Goal: Task Accomplishment & Management: Use online tool/utility

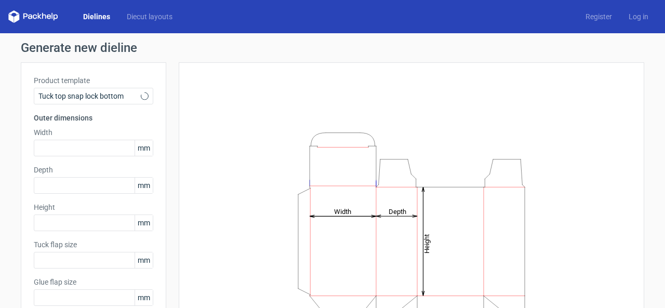
type input "15"
type input "10"
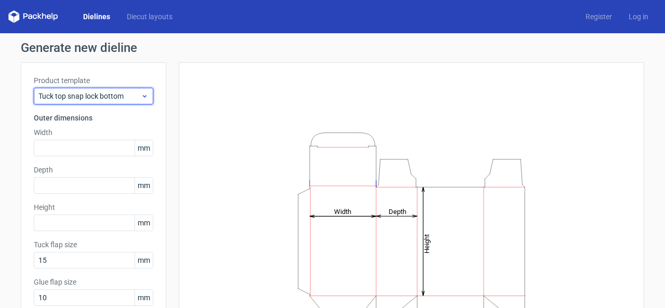
click at [109, 98] on span "Tuck top snap lock bottom" at bounding box center [89, 96] width 102 height 10
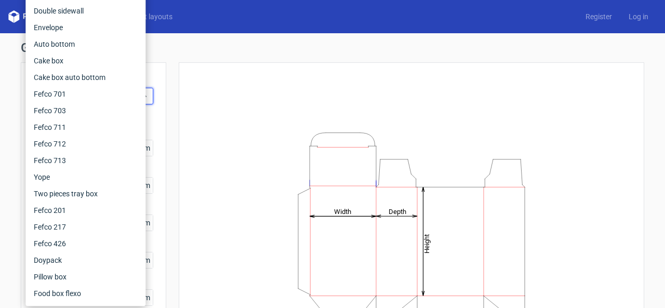
click at [195, 204] on div "Height Depth Width" at bounding box center [411, 230] width 439 height 310
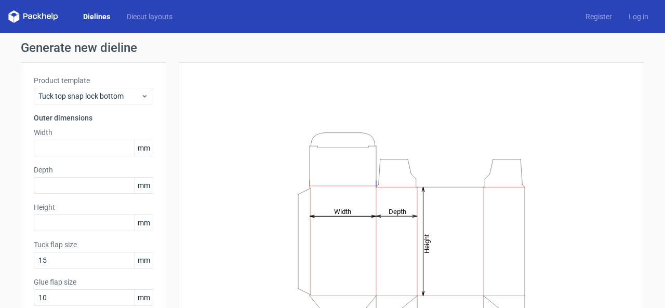
scroll to position [98, 0]
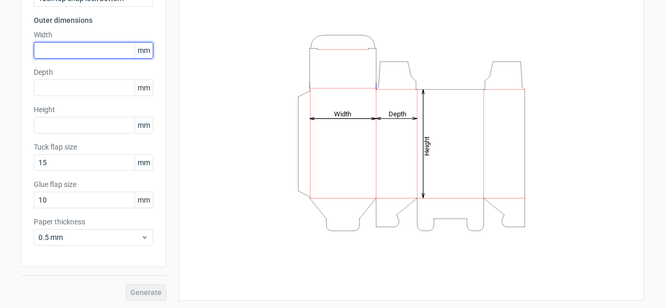
click at [107, 49] on input "text" at bounding box center [93, 50] width 119 height 17
click at [88, 53] on input "text" at bounding box center [93, 50] width 119 height 17
type input "130"
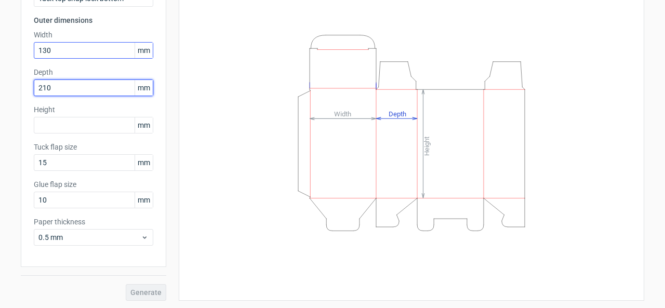
type input "210"
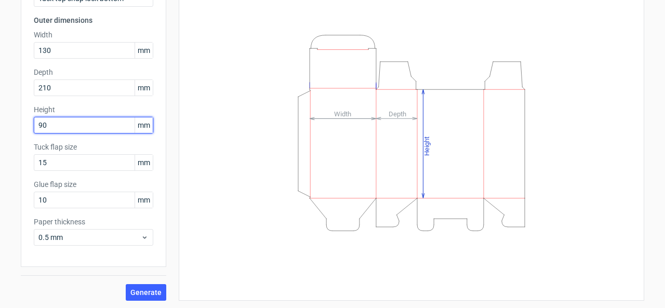
type input "90"
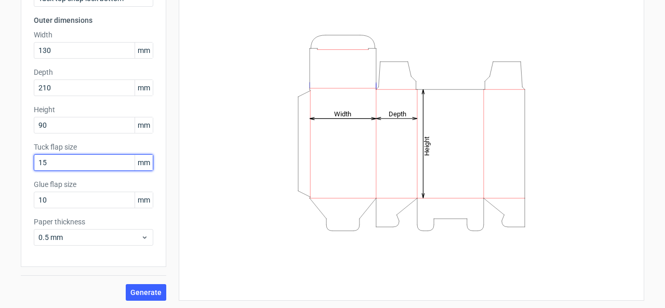
click at [106, 162] on input "15" at bounding box center [93, 162] width 119 height 17
drag, startPoint x: 106, startPoint y: 162, endPoint x: 18, endPoint y: 160, distance: 88.8
click at [21, 160] on div "Product template Tuck top snap lock bottom Outer dimensions Width 130 mm Depth …" at bounding box center [93, 116] width 145 height 302
type input "20"
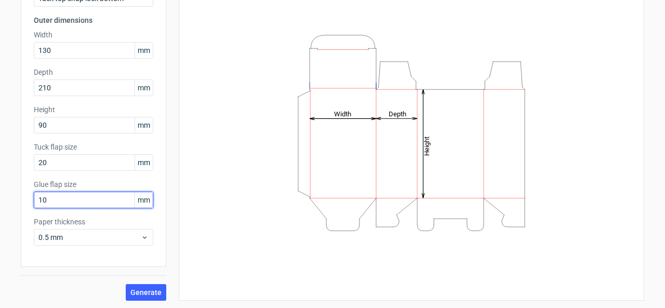
click at [56, 205] on input "10" at bounding box center [93, 200] width 119 height 17
drag, startPoint x: 50, startPoint y: 201, endPoint x: 0, endPoint y: 191, distance: 50.9
click at [0, 191] on div "Generate new dieline Product template Tuck top snap lock bottom Outer dimension…" at bounding box center [332, 122] width 665 height 373
type input "15"
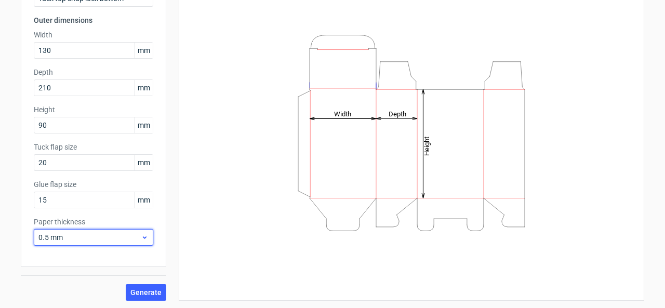
click at [73, 232] on span "0.5 mm" at bounding box center [89, 237] width 102 height 10
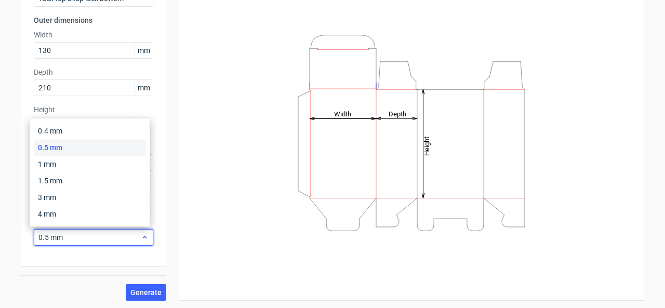
click at [73, 232] on span "0.5 mm" at bounding box center [89, 237] width 102 height 10
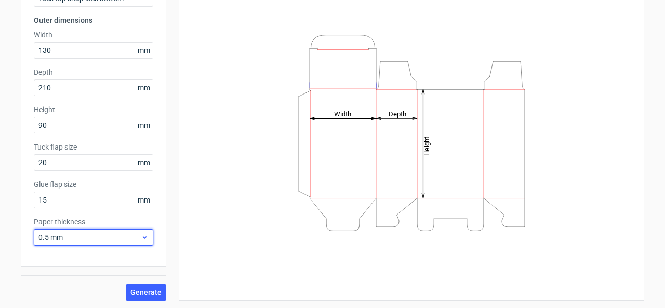
click at [71, 238] on span "0.5 mm" at bounding box center [89, 237] width 102 height 10
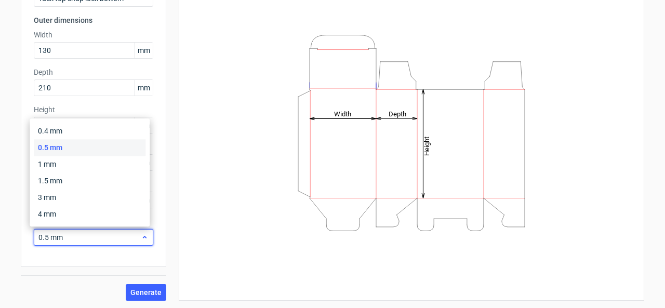
click at [71, 238] on span "0.5 mm" at bounding box center [89, 237] width 102 height 10
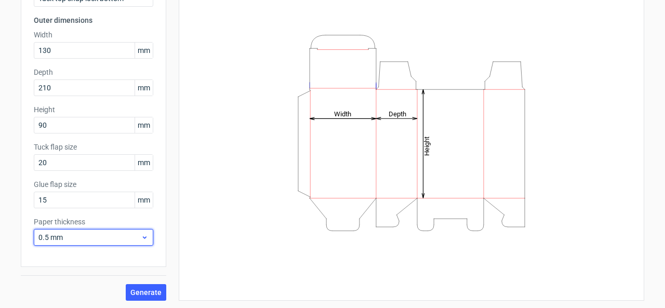
click at [71, 238] on span "0.5 mm" at bounding box center [89, 237] width 102 height 10
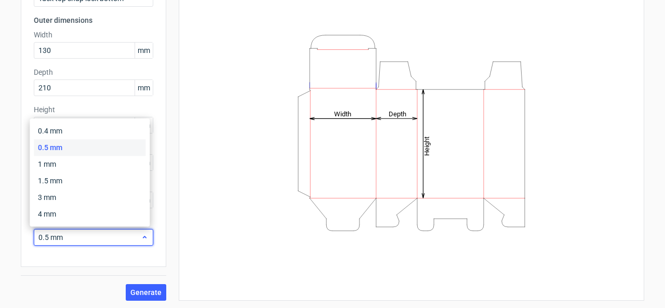
click at [71, 238] on span "0.5 mm" at bounding box center [89, 237] width 102 height 10
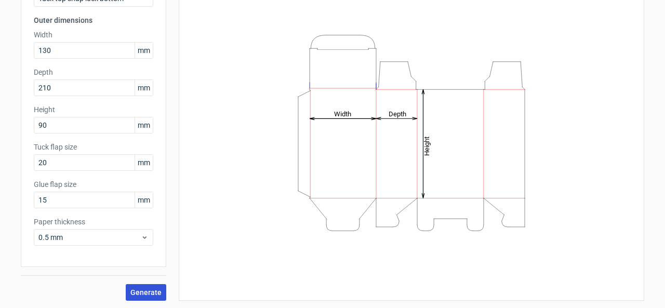
click at [149, 293] on span "Generate" at bounding box center [145, 292] width 31 height 7
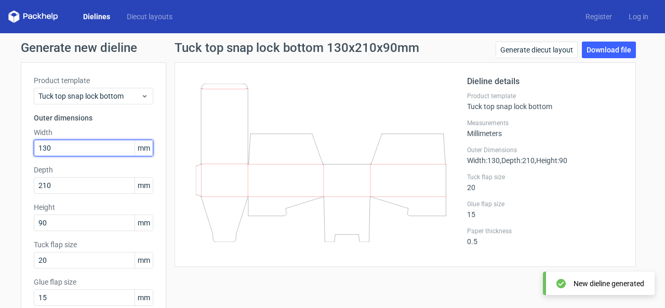
click at [72, 147] on input "130" at bounding box center [93, 148] width 119 height 17
type input "210"
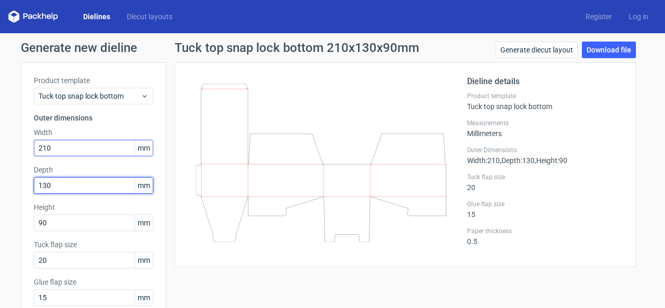
type input "130"
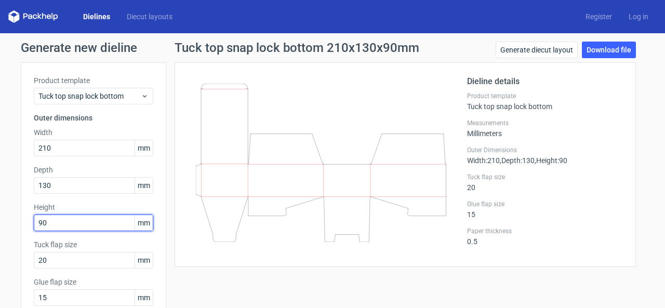
scroll to position [98, 0]
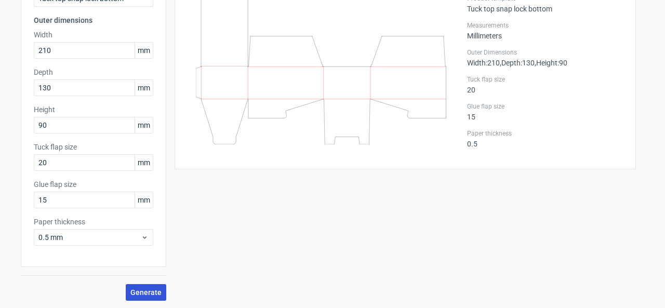
click at [152, 294] on span "Generate" at bounding box center [145, 292] width 31 height 7
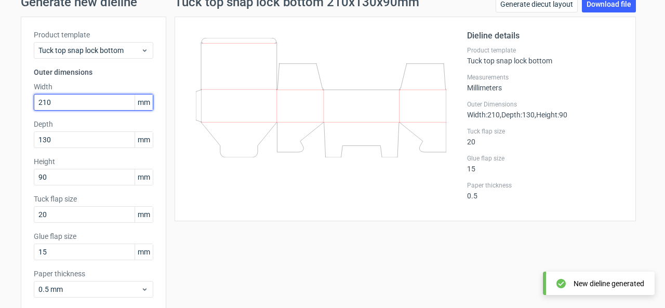
drag, startPoint x: 58, startPoint y: 106, endPoint x: 12, endPoint y: 106, distance: 45.7
click at [12, 106] on div "Generate new dieline Product template Tuck top snap lock bottom Outer dimension…" at bounding box center [332, 174] width 665 height 373
type input "090"
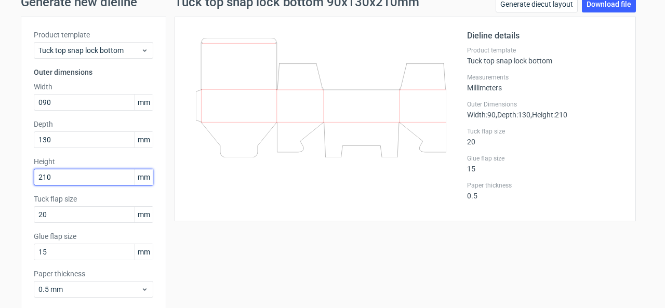
type input "210"
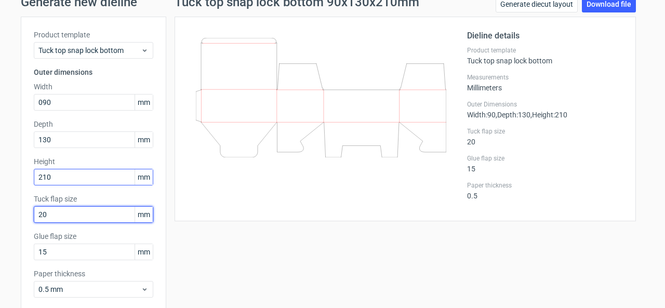
scroll to position [98, 0]
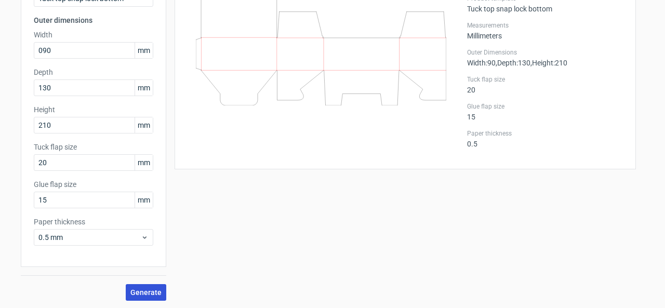
click at [144, 296] on span "Generate" at bounding box center [145, 292] width 31 height 7
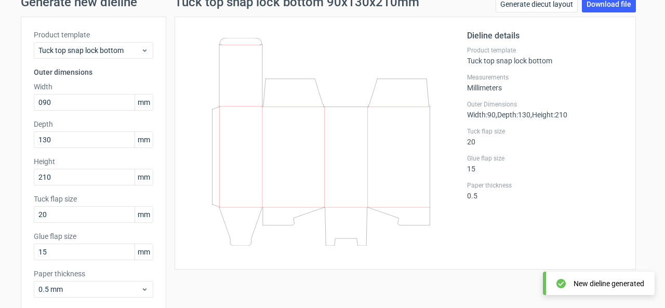
scroll to position [0, 0]
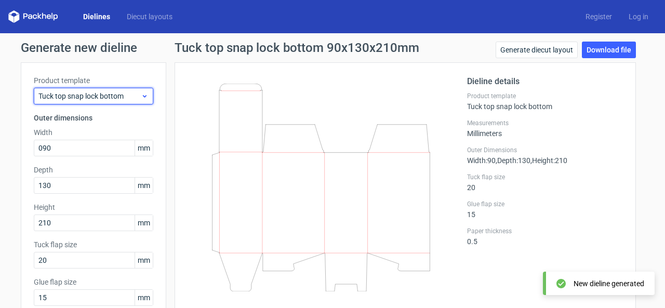
click at [141, 99] on icon at bounding box center [145, 96] width 8 height 8
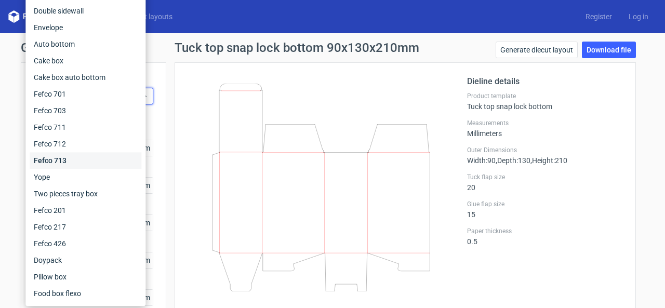
click at [90, 161] on div "Fefco 713" at bounding box center [86, 160] width 112 height 17
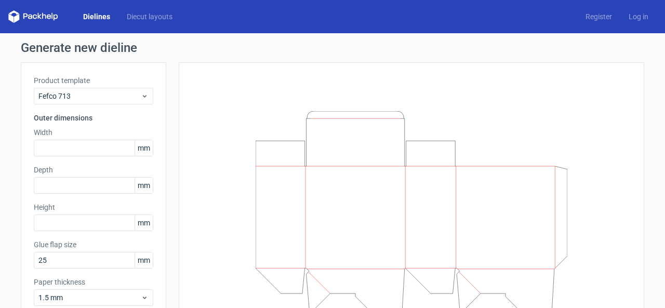
scroll to position [52, 0]
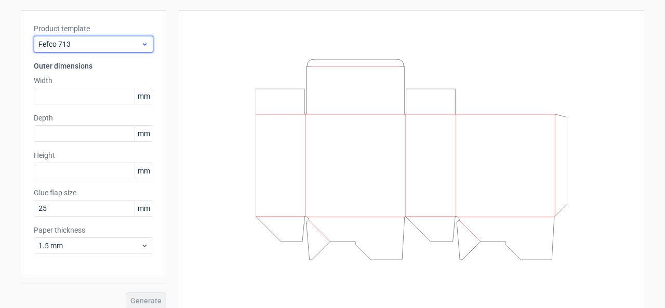
click at [117, 48] on span "Fefco 713" at bounding box center [89, 44] width 102 height 10
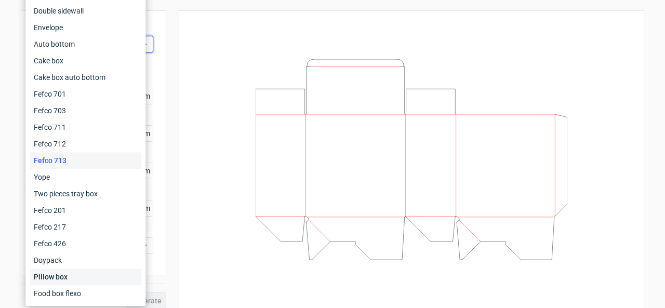
click at [80, 276] on div "Pillow box" at bounding box center [86, 277] width 112 height 17
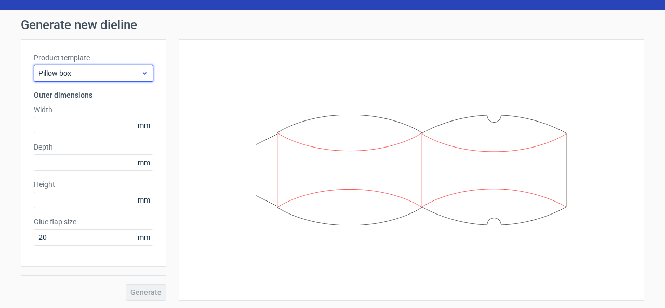
click at [95, 71] on span "Pillow box" at bounding box center [89, 73] width 102 height 10
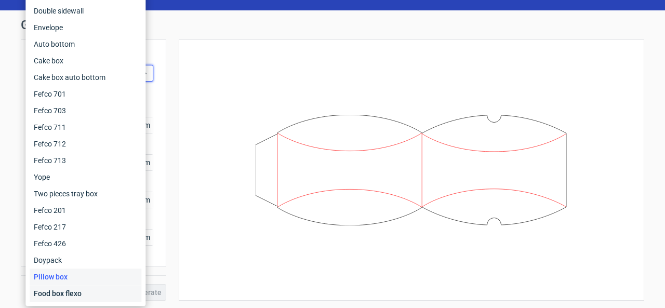
click at [77, 292] on div "Food box flexo" at bounding box center [86, 293] width 112 height 17
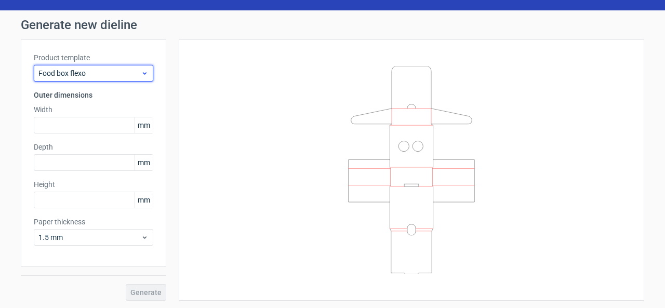
click at [85, 70] on span "Food box flexo" at bounding box center [89, 73] width 102 height 10
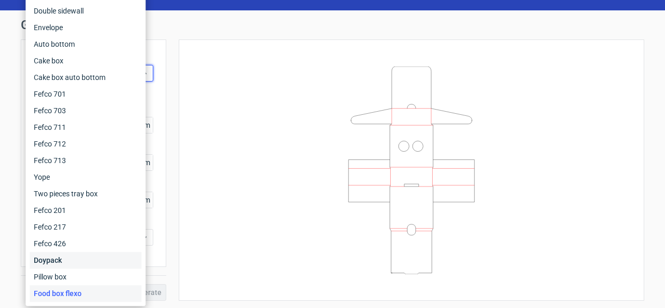
click at [61, 259] on div "Doypack" at bounding box center [86, 260] width 112 height 17
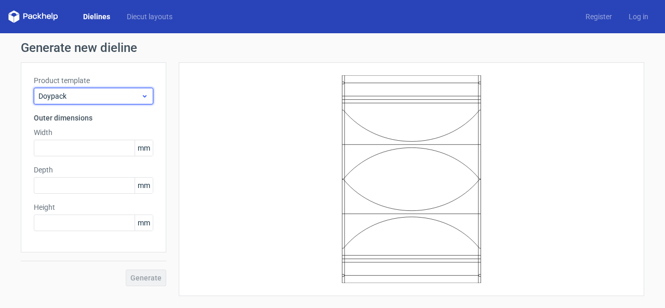
click at [85, 93] on span "Doypack" at bounding box center [89, 96] width 102 height 10
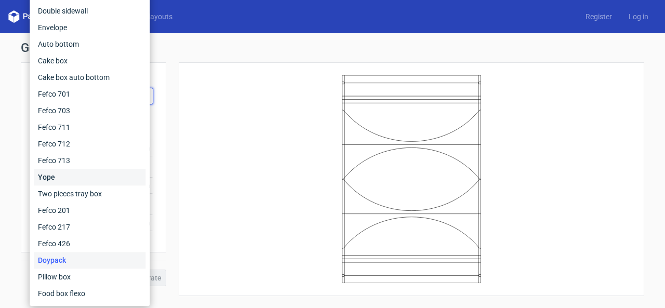
click at [66, 181] on div "Yope" at bounding box center [90, 177] width 112 height 17
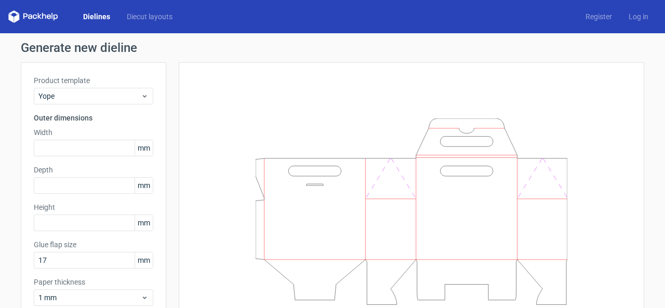
scroll to position [60, 0]
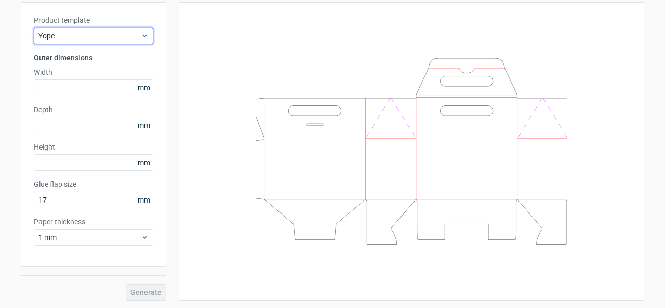
click at [93, 42] on div "Yope" at bounding box center [93, 36] width 119 height 17
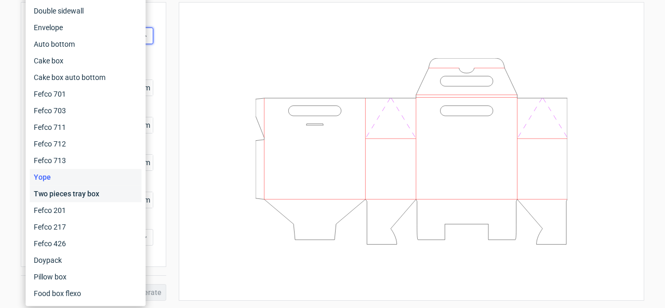
click at [60, 193] on div "Two pieces tray box" at bounding box center [86, 193] width 112 height 17
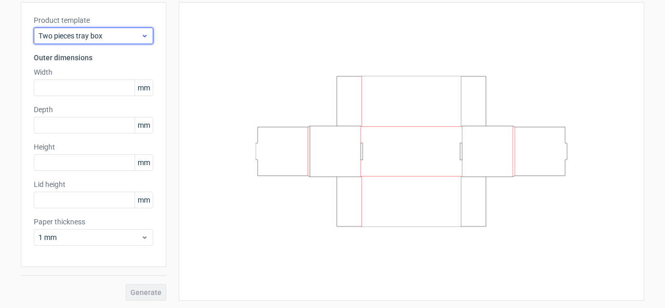
click at [98, 37] on span "Two pieces tray box" at bounding box center [89, 36] width 102 height 10
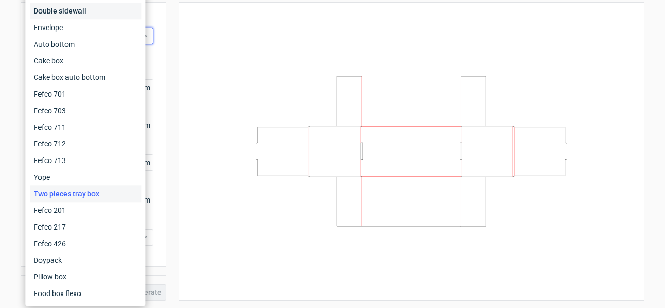
click at [70, 14] on div "Double sidewall" at bounding box center [86, 11] width 112 height 17
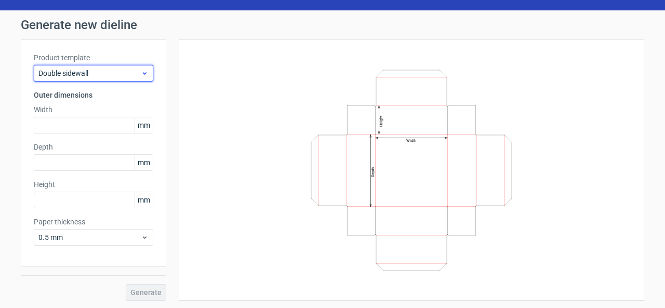
click at [89, 80] on div "Double sidewall" at bounding box center [93, 73] width 119 height 17
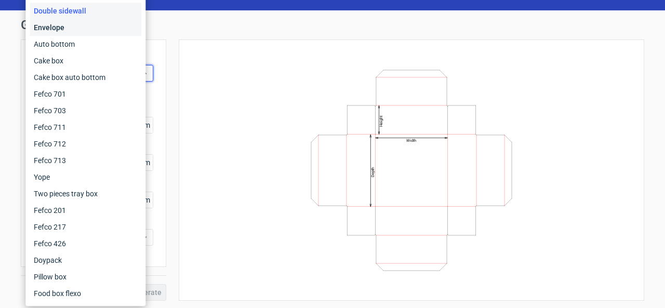
click at [64, 33] on div "Envelope" at bounding box center [86, 27] width 112 height 17
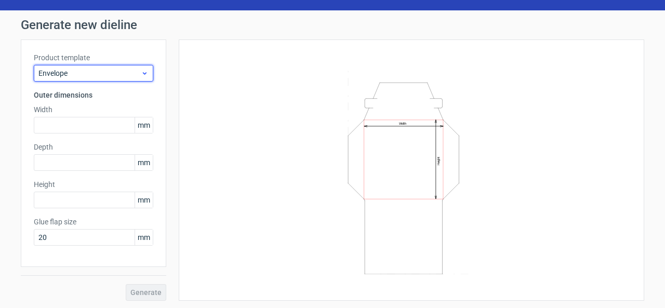
click at [92, 73] on span "Envelope" at bounding box center [89, 73] width 102 height 10
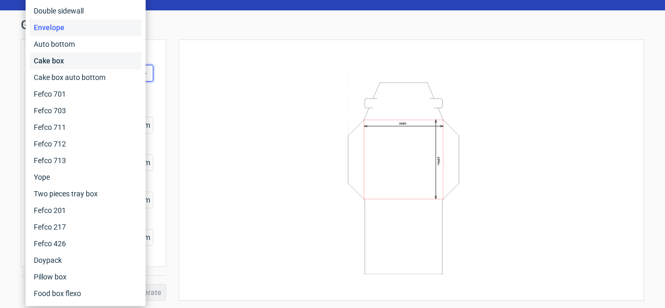
click at [61, 66] on div "Cake box" at bounding box center [86, 60] width 112 height 17
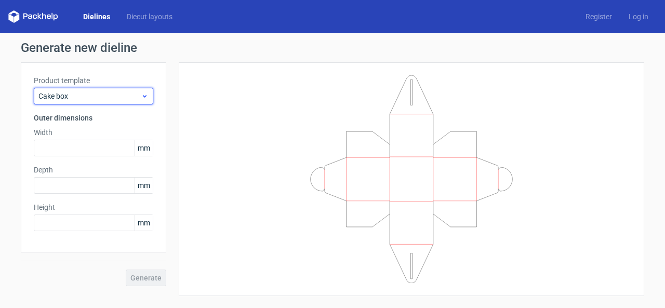
click at [100, 97] on span "Cake box" at bounding box center [89, 96] width 102 height 10
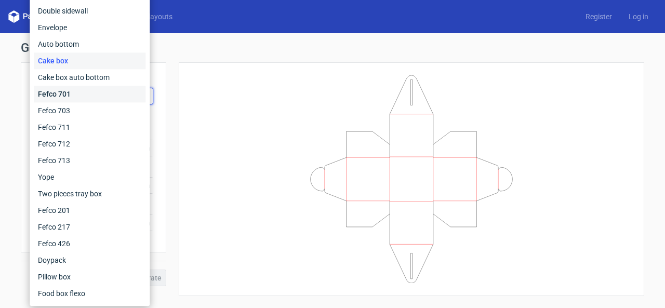
click at [58, 98] on div "Fefco 701" at bounding box center [90, 94] width 112 height 17
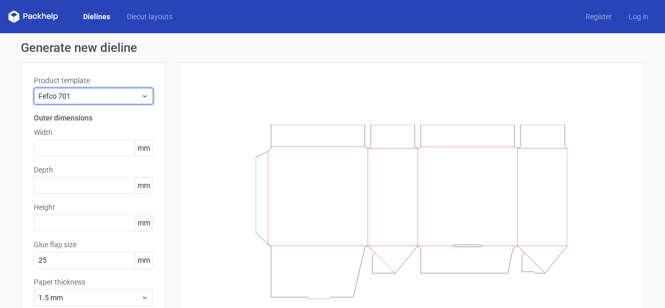
click at [77, 93] on span "Fefco 701" at bounding box center [89, 96] width 102 height 10
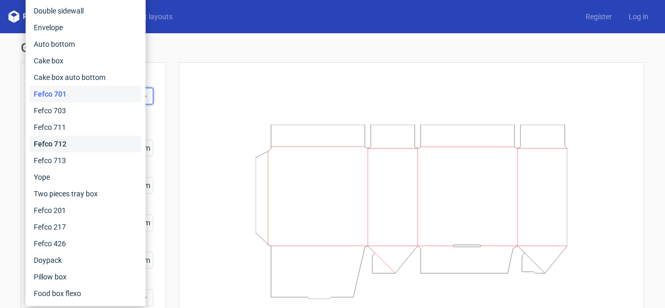
click at [61, 141] on div "Fefco 712" at bounding box center [86, 144] width 112 height 17
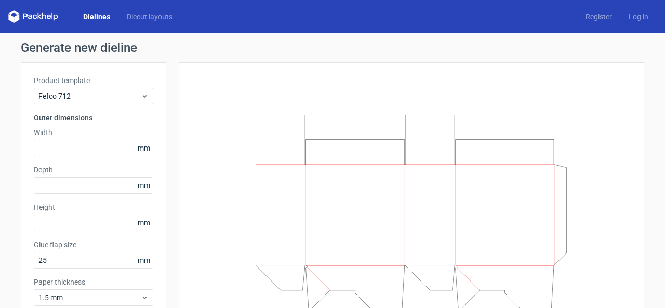
scroll to position [52, 0]
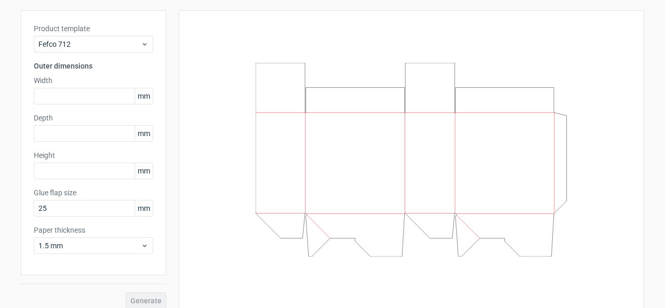
click at [89, 53] on div "Product template Fefco 712 Outer dimensions Width mm Depth mm Height mm Glue fl…" at bounding box center [93, 142] width 145 height 265
click at [92, 49] on span "Fefco 712" at bounding box center [89, 44] width 102 height 10
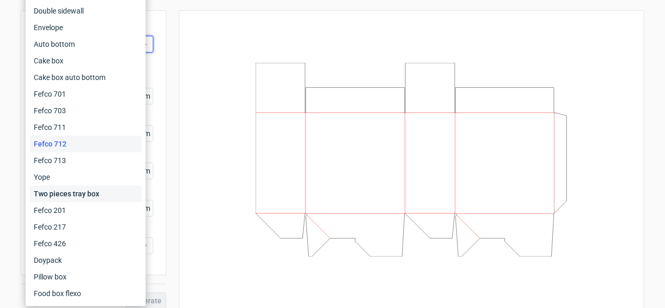
click at [71, 190] on div "Two pieces tray box" at bounding box center [86, 193] width 112 height 17
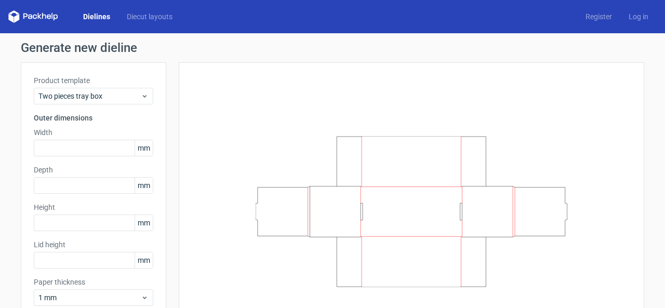
click at [99, 19] on link "Dielines" at bounding box center [97, 16] width 44 height 10
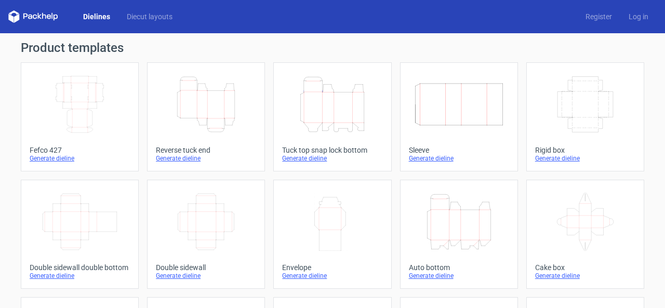
click at [192, 116] on icon "Height Depth Width" at bounding box center [206, 104] width 92 height 58
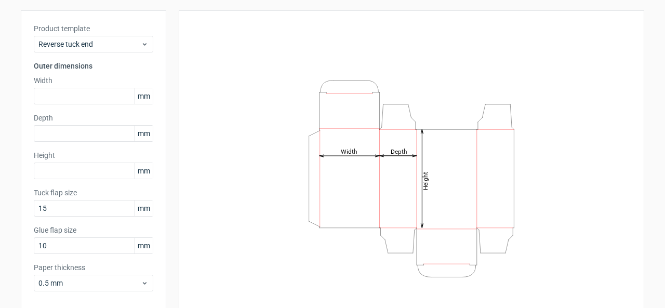
scroll to position [98, 0]
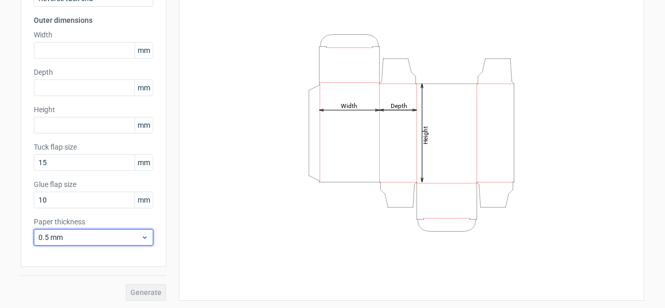
drag, startPoint x: 74, startPoint y: 233, endPoint x: 46, endPoint y: 231, distance: 28.6
click at [49, 232] on span "0.5 mm" at bounding box center [89, 237] width 102 height 10
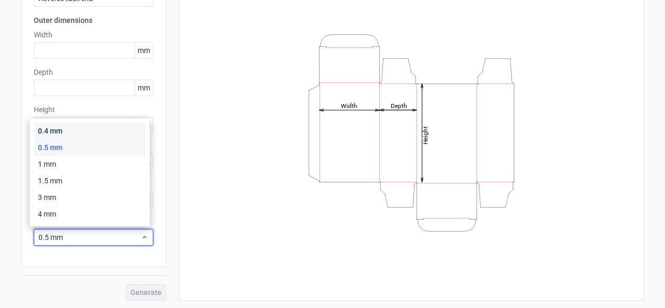
click at [74, 134] on div "0.4 mm" at bounding box center [90, 131] width 112 height 17
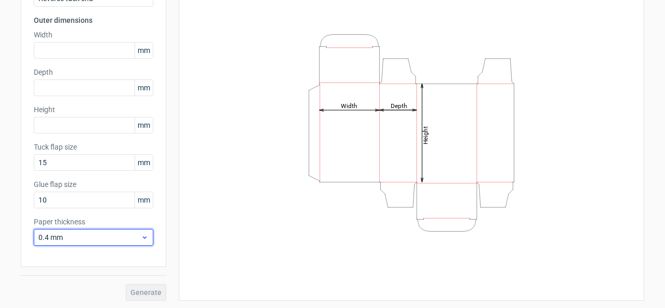
click at [79, 235] on span "0.4 mm" at bounding box center [89, 237] width 102 height 10
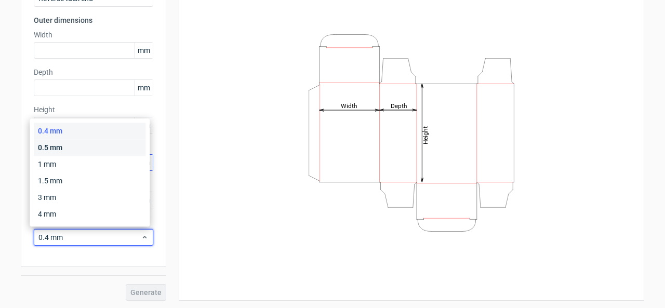
click at [85, 154] on div "0.5 mm" at bounding box center [90, 147] width 112 height 17
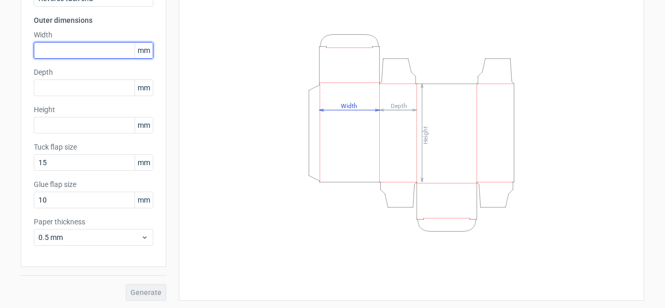
click at [93, 56] on input "text" at bounding box center [93, 50] width 119 height 17
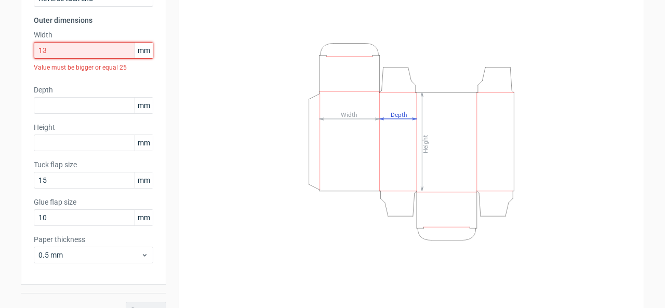
click at [81, 50] on input "13" at bounding box center [93, 50] width 119 height 17
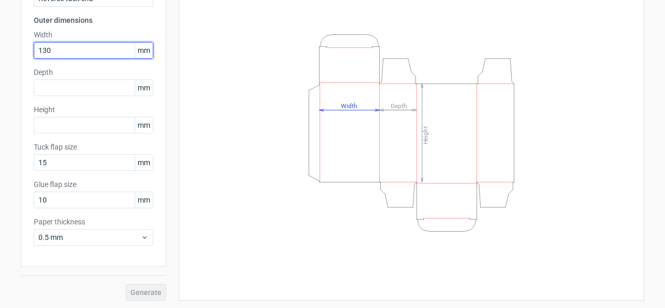
type input "130"
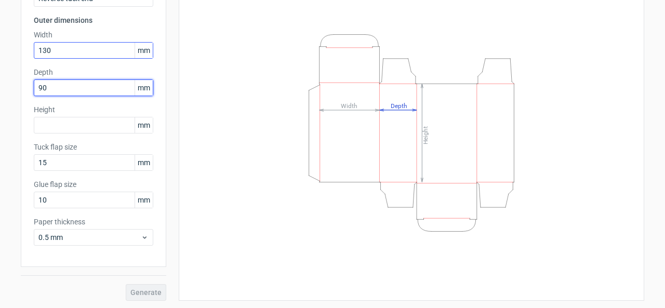
type input "90"
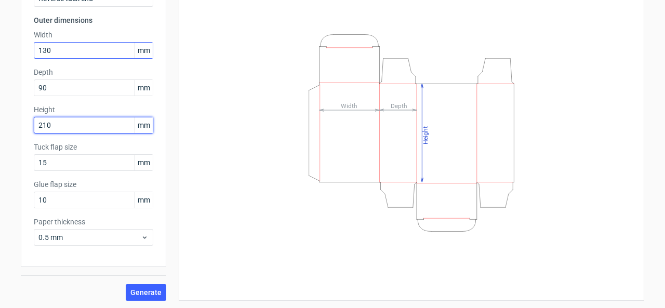
type input "210"
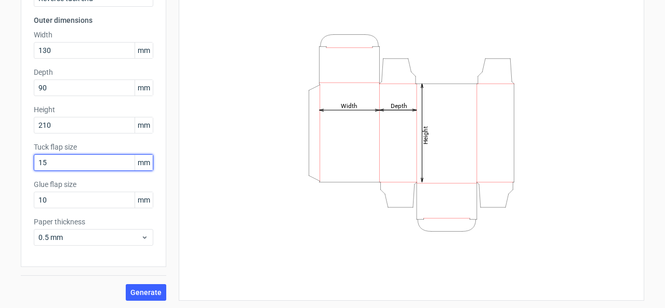
click at [71, 164] on input "15" at bounding box center [93, 162] width 119 height 17
drag, startPoint x: 63, startPoint y: 162, endPoint x: 0, endPoint y: 158, distance: 63.4
click at [0, 158] on div "Generate new dieline Product template Reverse tuck end Outer dimensions Width 1…" at bounding box center [332, 122] width 665 height 373
type input "20"
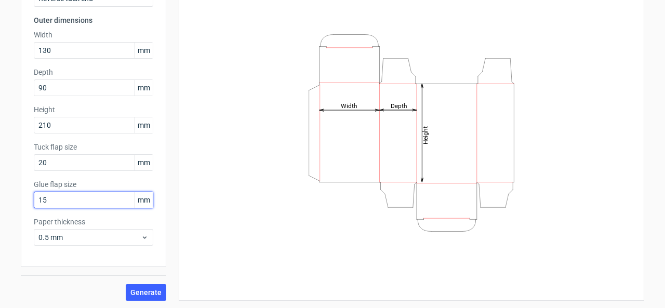
type input "1"
type input "20"
click at [140, 292] on span "Generate" at bounding box center [145, 292] width 31 height 7
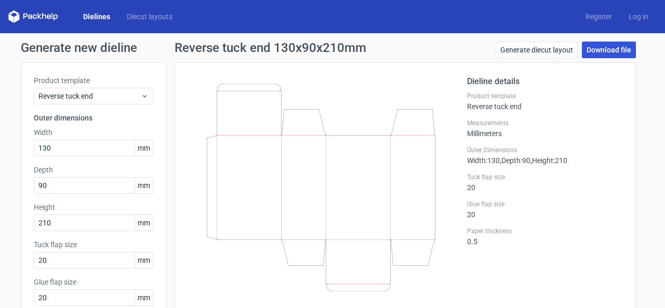
click at [595, 55] on link "Download file" at bounding box center [609, 50] width 54 height 17
click at [97, 17] on link "Dielines" at bounding box center [97, 16] width 44 height 10
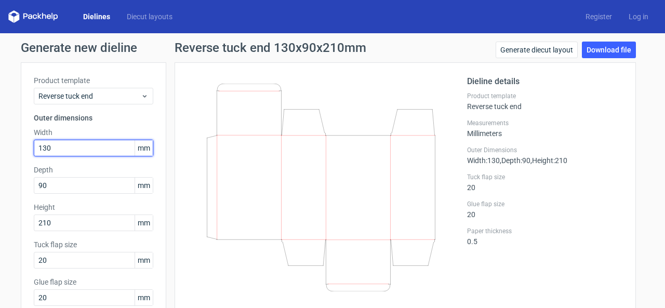
drag, startPoint x: 74, startPoint y: 150, endPoint x: 0, endPoint y: 145, distance: 74.4
click at [0, 145] on div "Generate new dieline Product template Reverse tuck end Outer dimensions Width 1…" at bounding box center [332, 219] width 665 height 373
type input "90"
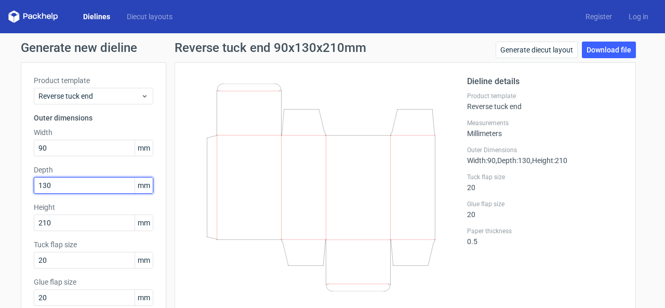
type input "130"
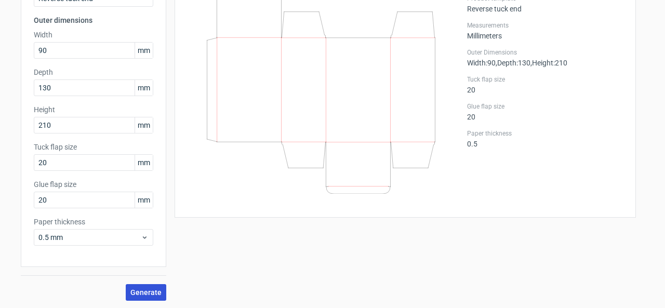
click at [132, 296] on button "Generate" at bounding box center [146, 292] width 41 height 17
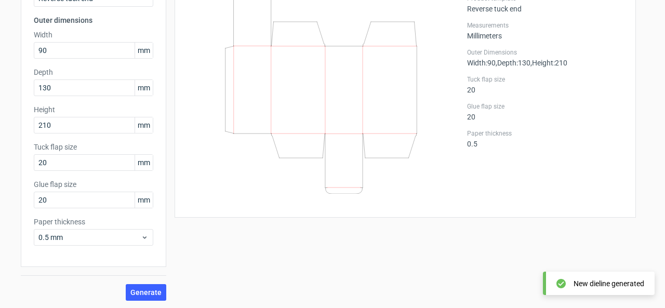
scroll to position [0, 0]
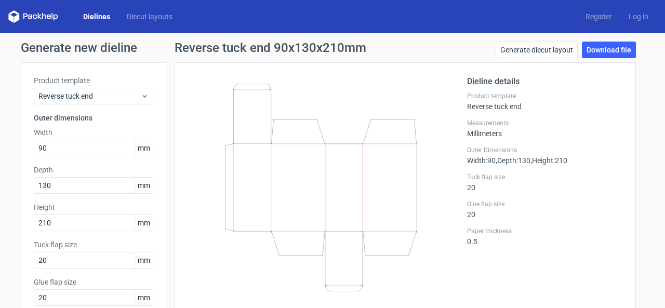
click at [97, 20] on link "Dielines" at bounding box center [97, 16] width 44 height 10
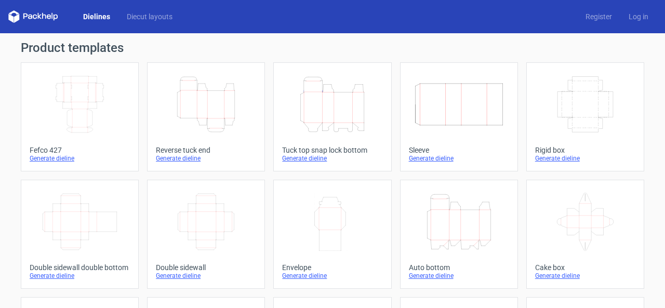
click at [334, 105] on line at bounding box center [334, 107] width 0 height 31
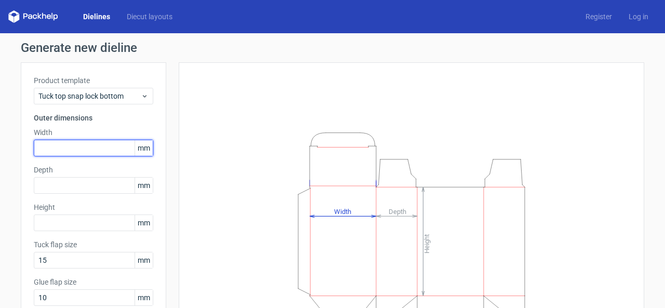
click at [82, 148] on input "text" at bounding box center [93, 148] width 119 height 17
type input "155"
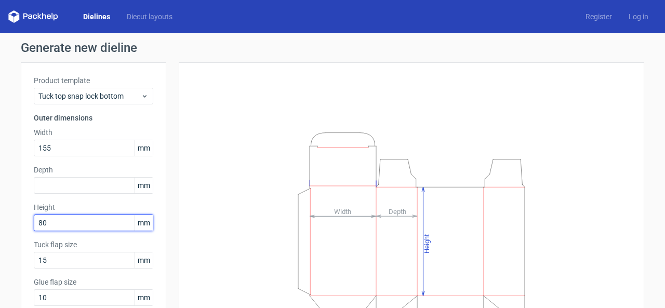
drag, startPoint x: 59, startPoint y: 221, endPoint x: 0, endPoint y: 209, distance: 60.3
click at [0, 213] on div "Generate new dieline Product template Tuck top snap lock bottom Outer dimension…" at bounding box center [332, 219] width 665 height 373
type input "150"
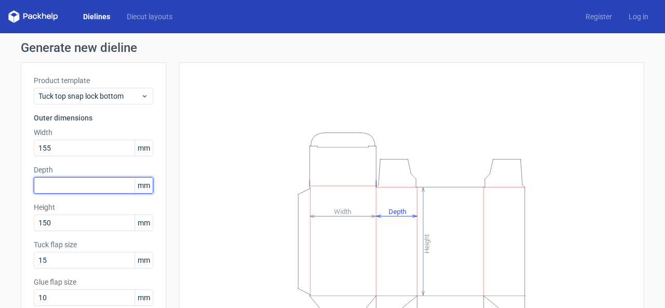
click at [78, 185] on input "text" at bounding box center [93, 185] width 119 height 17
type input "80"
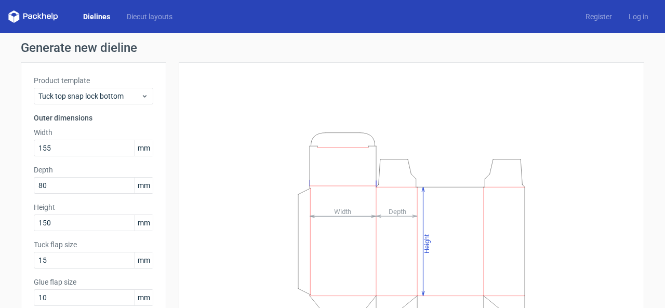
click at [209, 157] on div "Height Depth Width" at bounding box center [411, 230] width 439 height 310
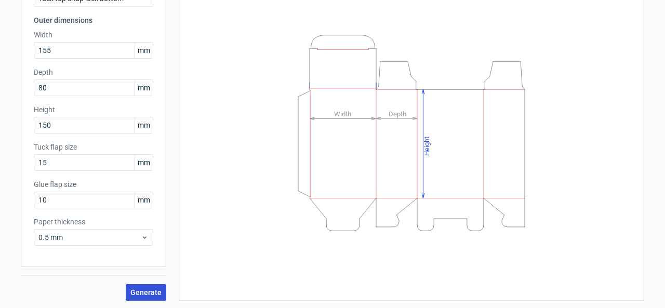
click at [153, 289] on span "Generate" at bounding box center [145, 292] width 31 height 7
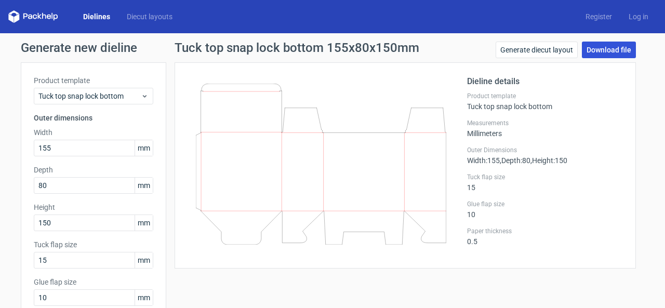
click at [612, 45] on link "Download file" at bounding box center [609, 50] width 54 height 17
click at [551, 50] on link "Generate diecut layout" at bounding box center [536, 50] width 82 height 17
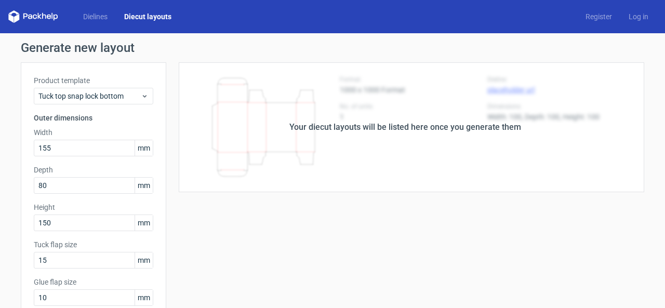
click at [444, 130] on div "Your diecut layouts will be listed here once you generate them" at bounding box center [405, 127] width 232 height 12
click at [558, 129] on div "Your diecut layouts will be listed here once you generate them" at bounding box center [405, 127] width 478 height 130
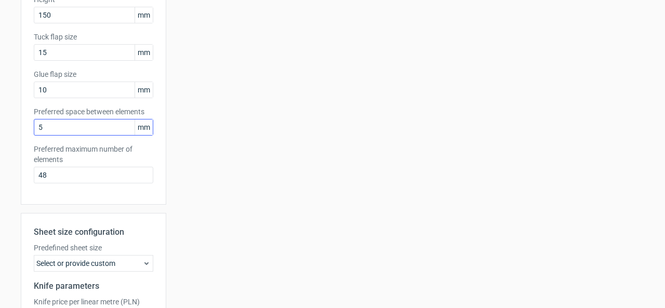
scroll to position [325, 0]
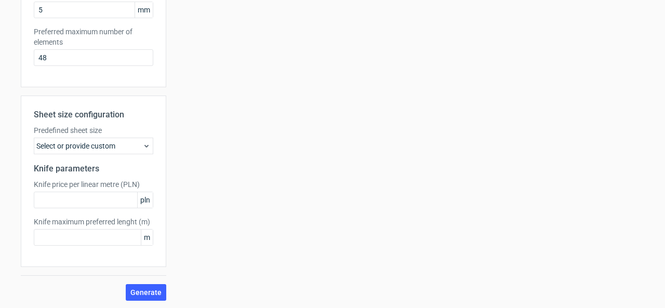
click at [98, 144] on div "Select or provide custom" at bounding box center [93, 146] width 119 height 17
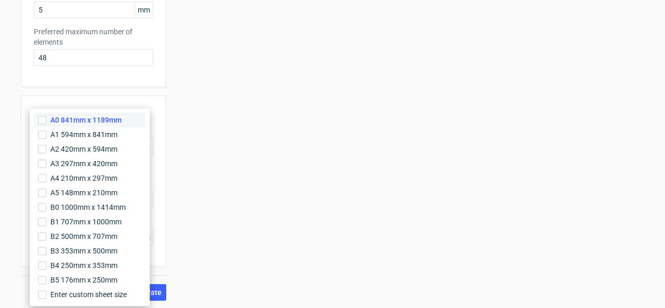
click at [90, 122] on span "A0 841mm x 1189mm" at bounding box center [85, 120] width 71 height 10
click at [46, 122] on input "A0 841mm x 1189mm" at bounding box center [42, 120] width 8 height 8
click at [170, 266] on div "Your diecut layouts will be listed here once you generate them Height Depth Wid…" at bounding box center [405, 19] width 478 height 564
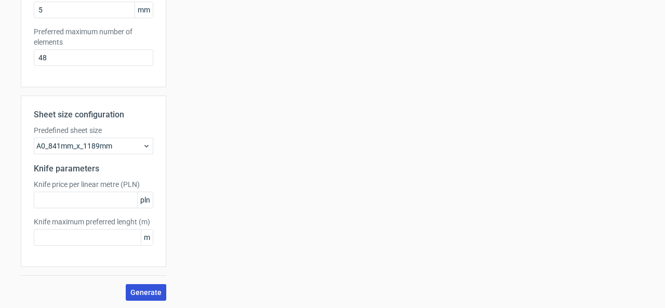
click at [145, 292] on span "Generate" at bounding box center [145, 292] width 31 height 7
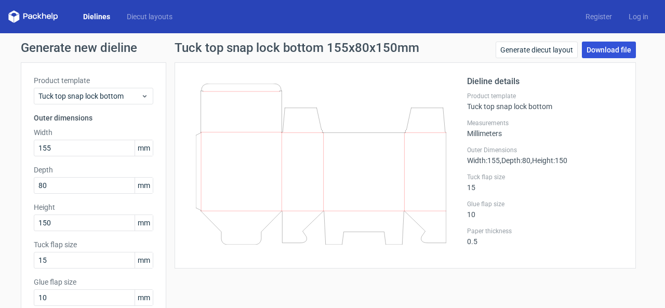
click at [611, 51] on link "Download file" at bounding box center [609, 50] width 54 height 17
